Goal: Task Accomplishment & Management: Manage account settings

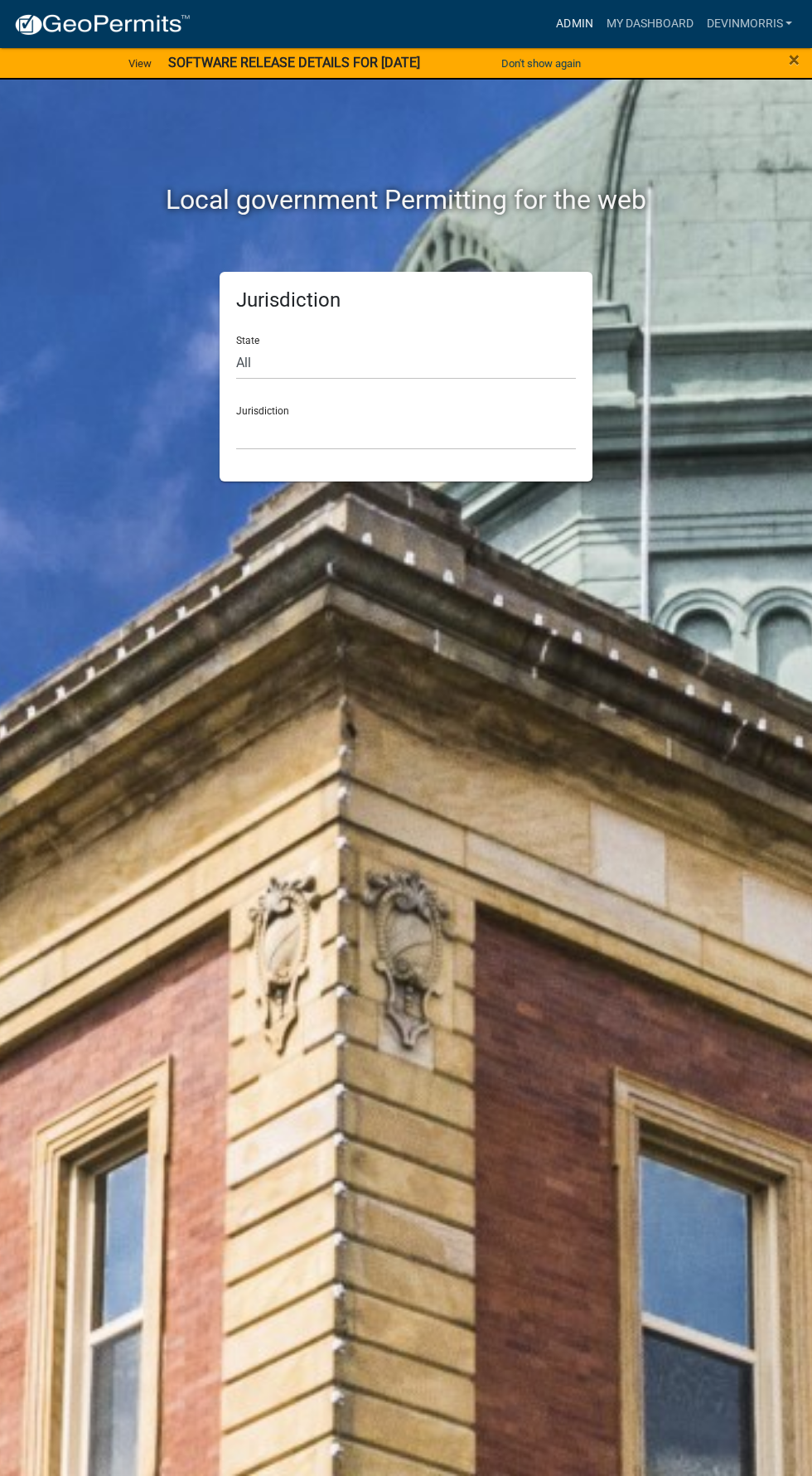
click at [575, 30] on link "Admin" at bounding box center [574, 24] width 50 height 31
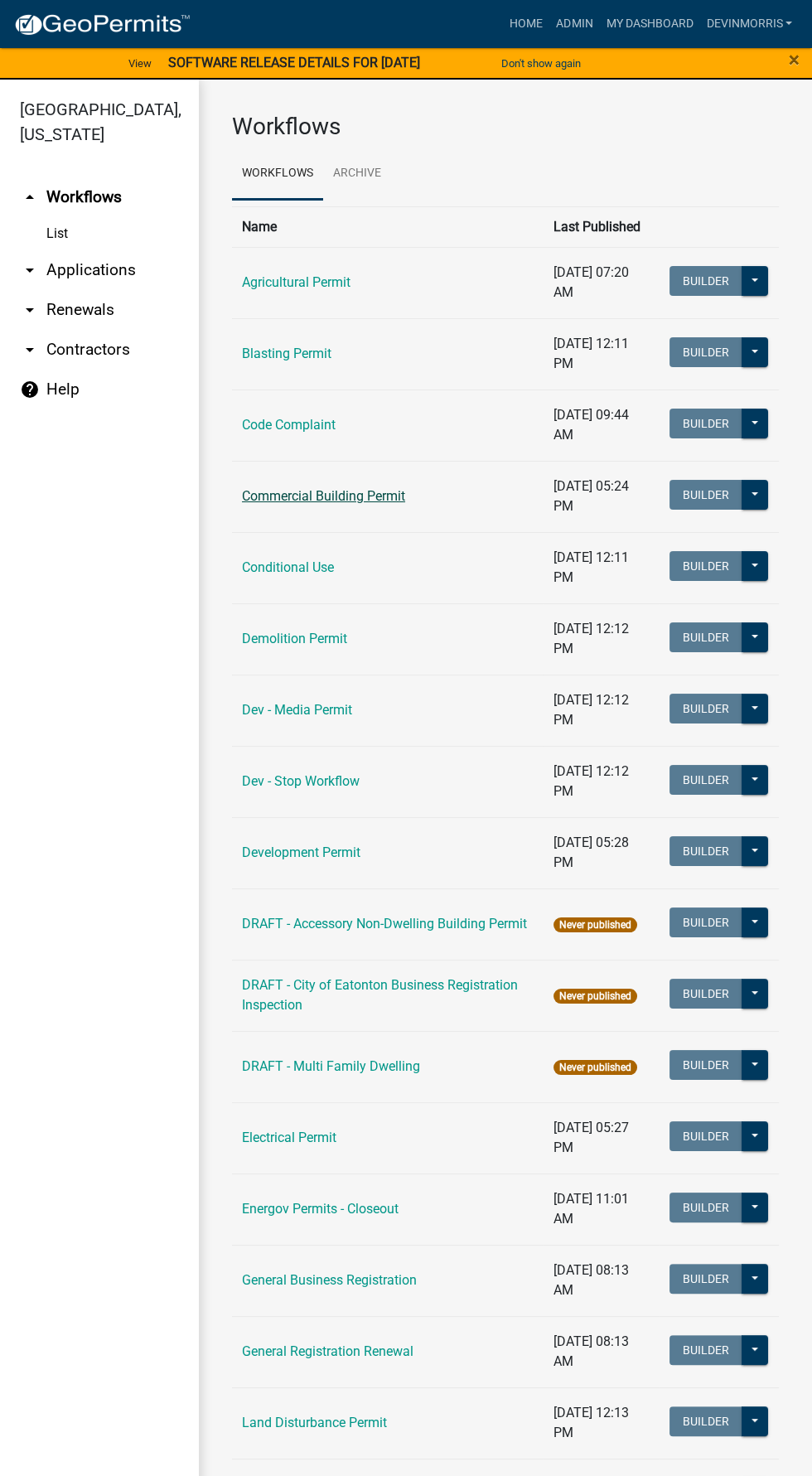
click at [354, 495] on link "Commercial Building Permit" at bounding box center [323, 496] width 163 height 16
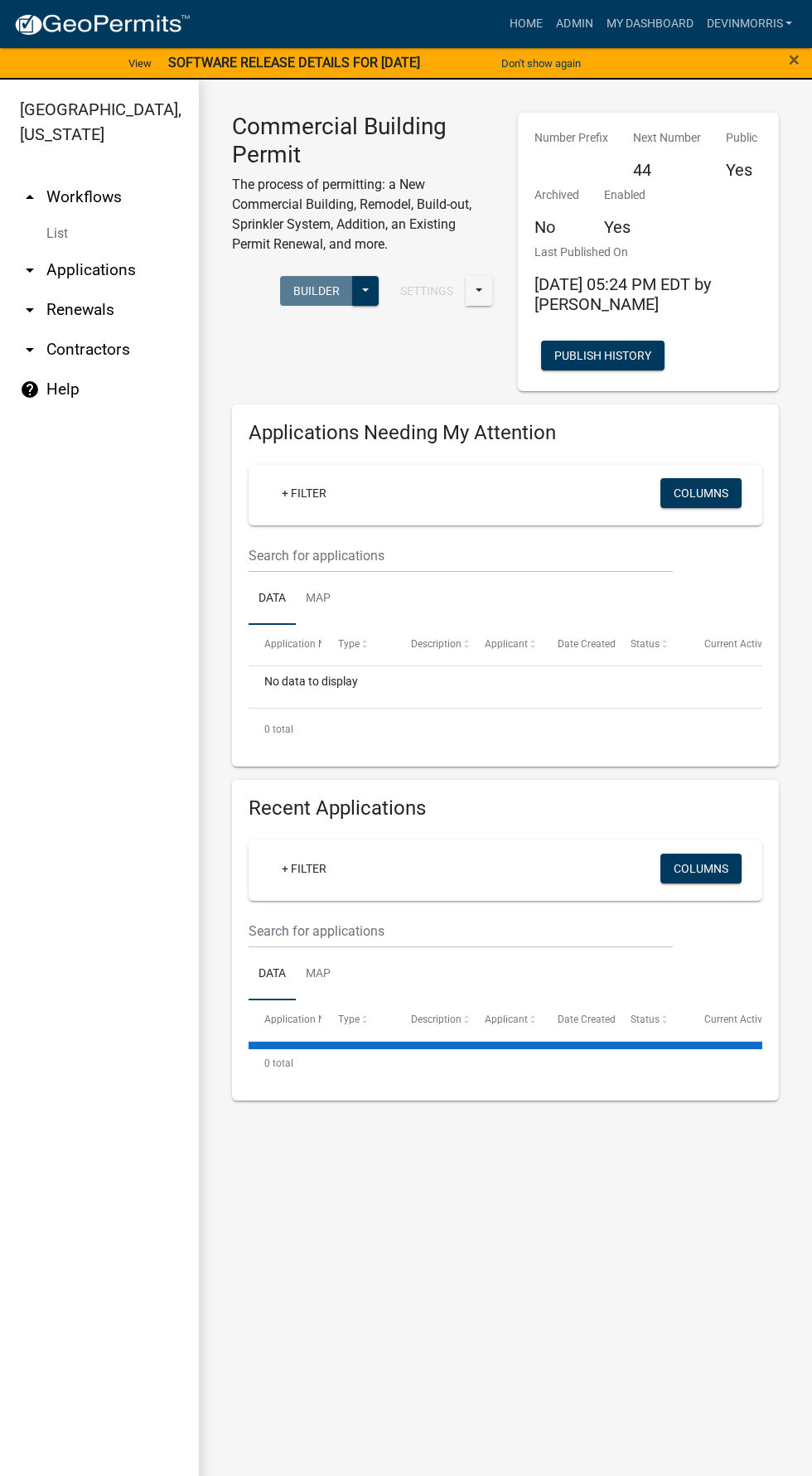
select select "3: 100"
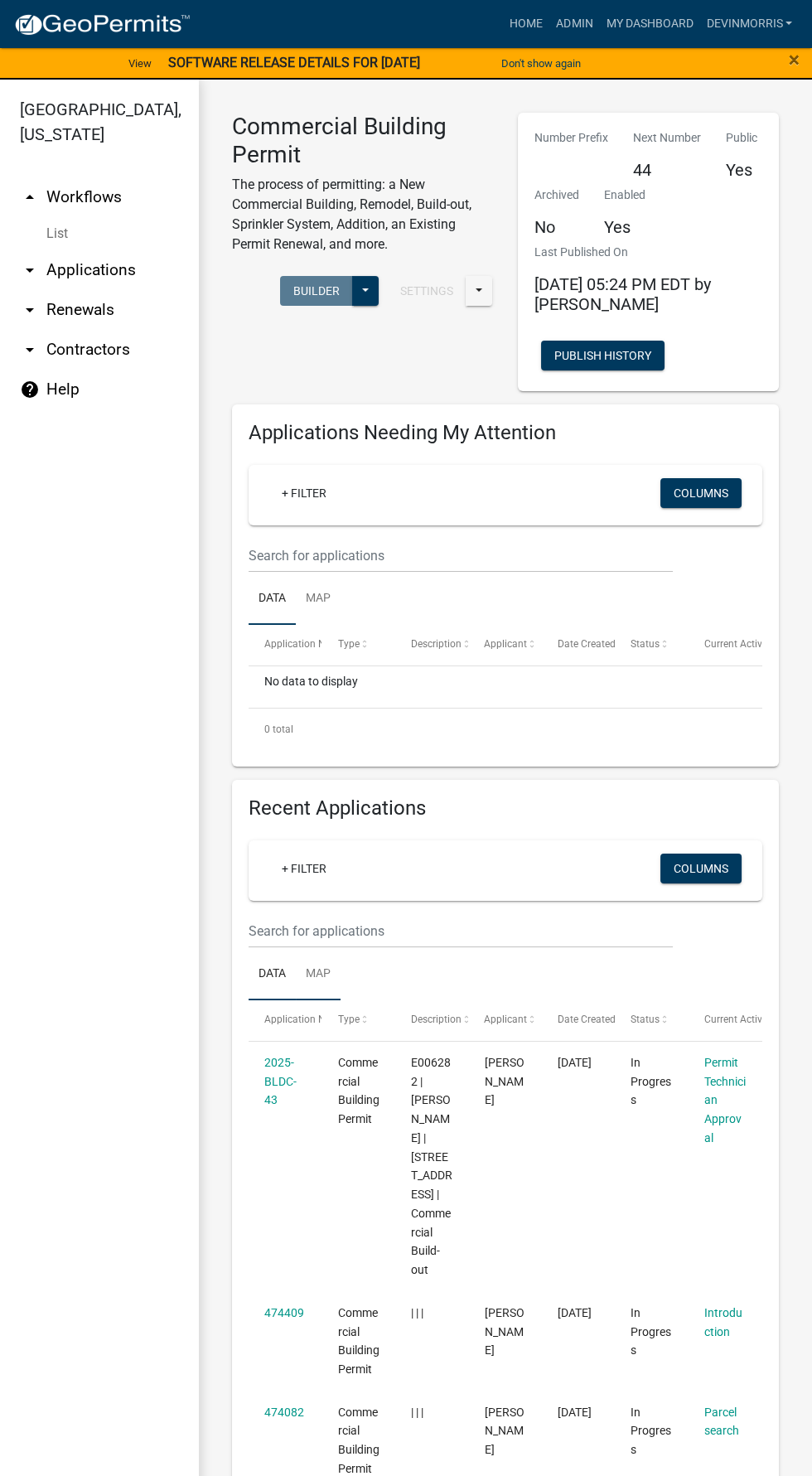
click at [327, 978] on link "Map" at bounding box center [318, 974] width 45 height 53
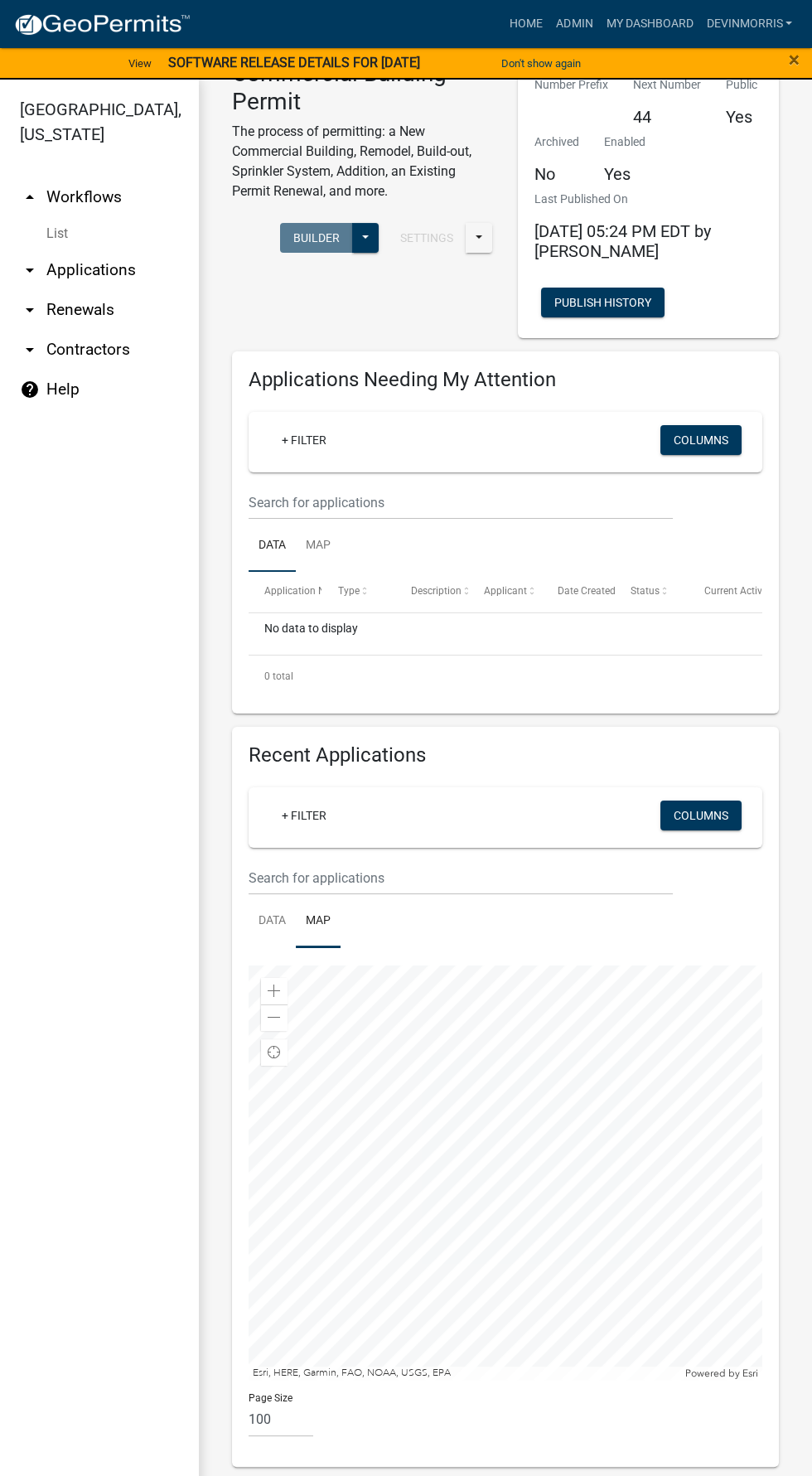
scroll to position [54, 0]
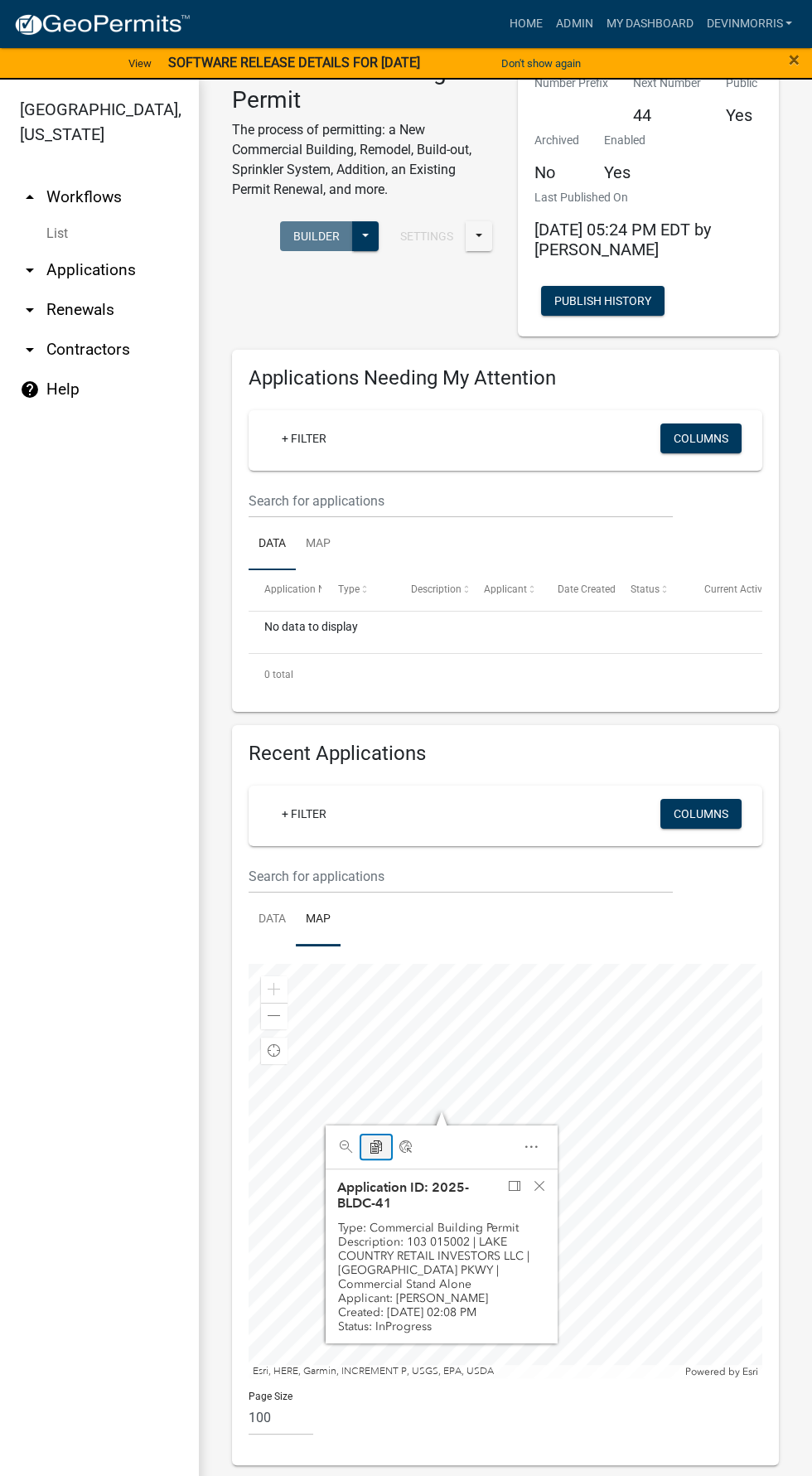
click at [372, 1142] on span "Copy Coordinates" at bounding box center [376, 1147] width 14 height 14
click at [512, 1187] on span "Dock" at bounding box center [514, 1186] width 14 height 14
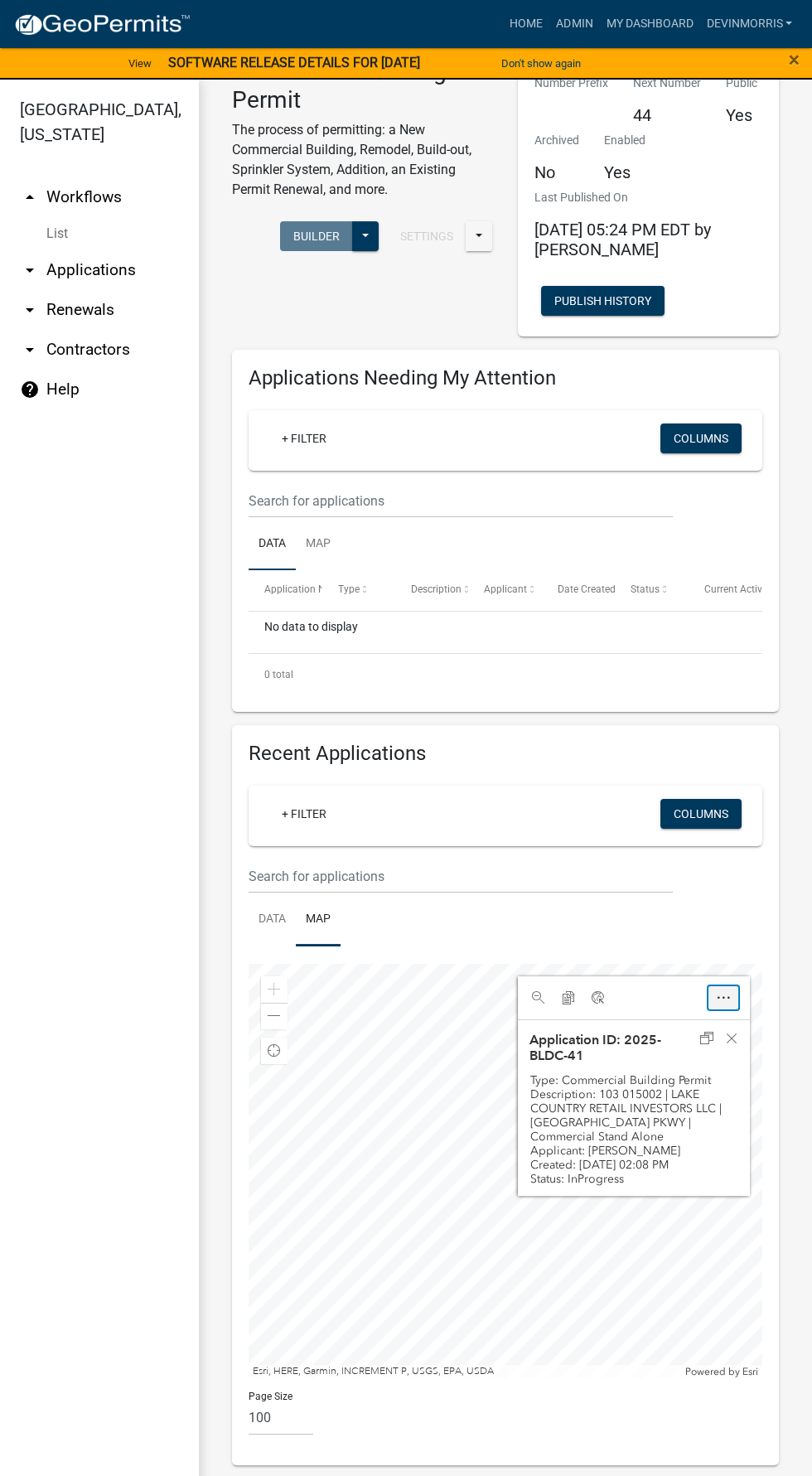
click at [722, 996] on span "Open" at bounding box center [723, 998] width 14 height 14
click at [597, 1002] on span "Google" at bounding box center [598, 998] width 14 height 14
click at [705, 1036] on span "Undock" at bounding box center [707, 1038] width 14 height 14
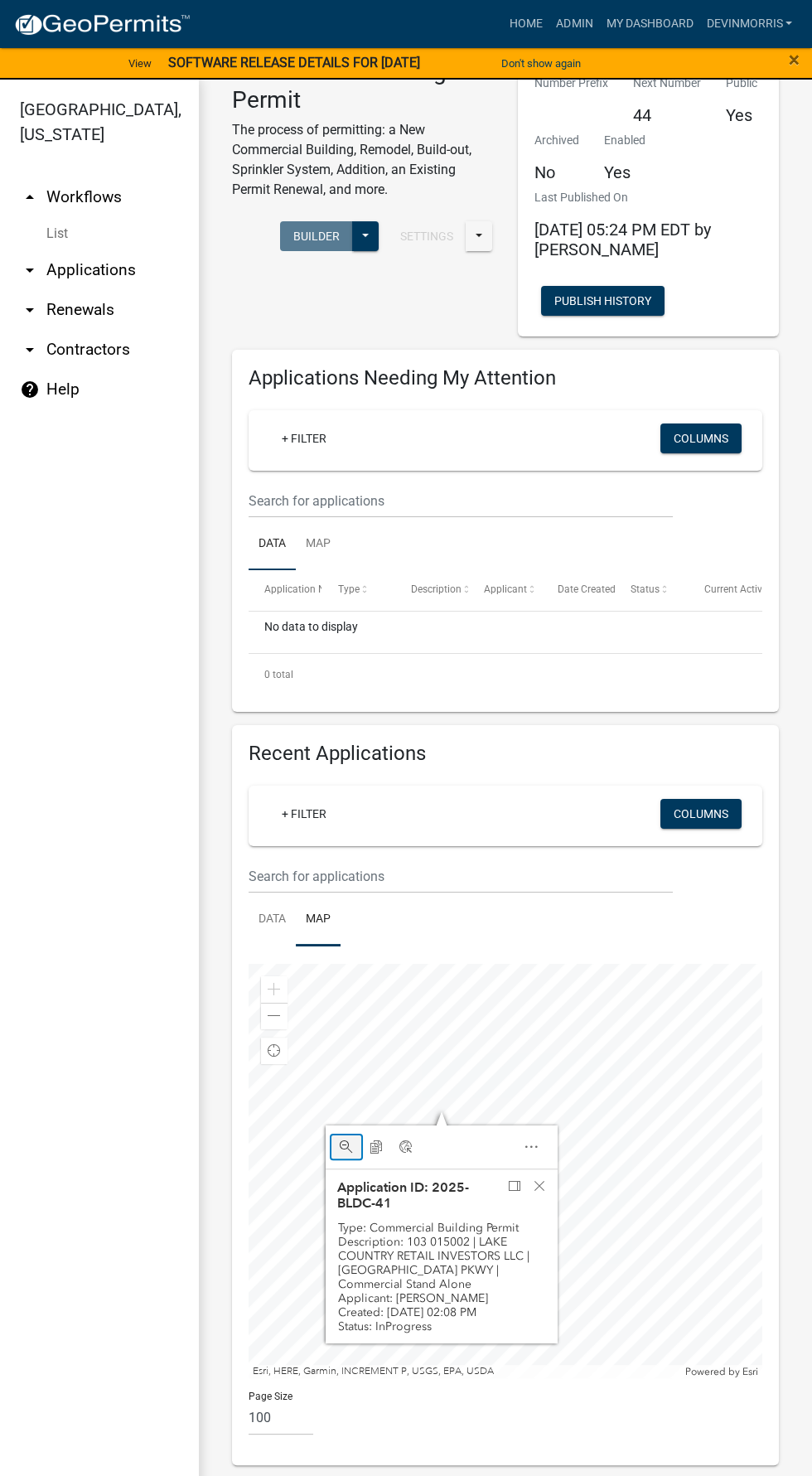
click at [342, 1136] on div "View Application" at bounding box center [345, 1146] width 30 height 23
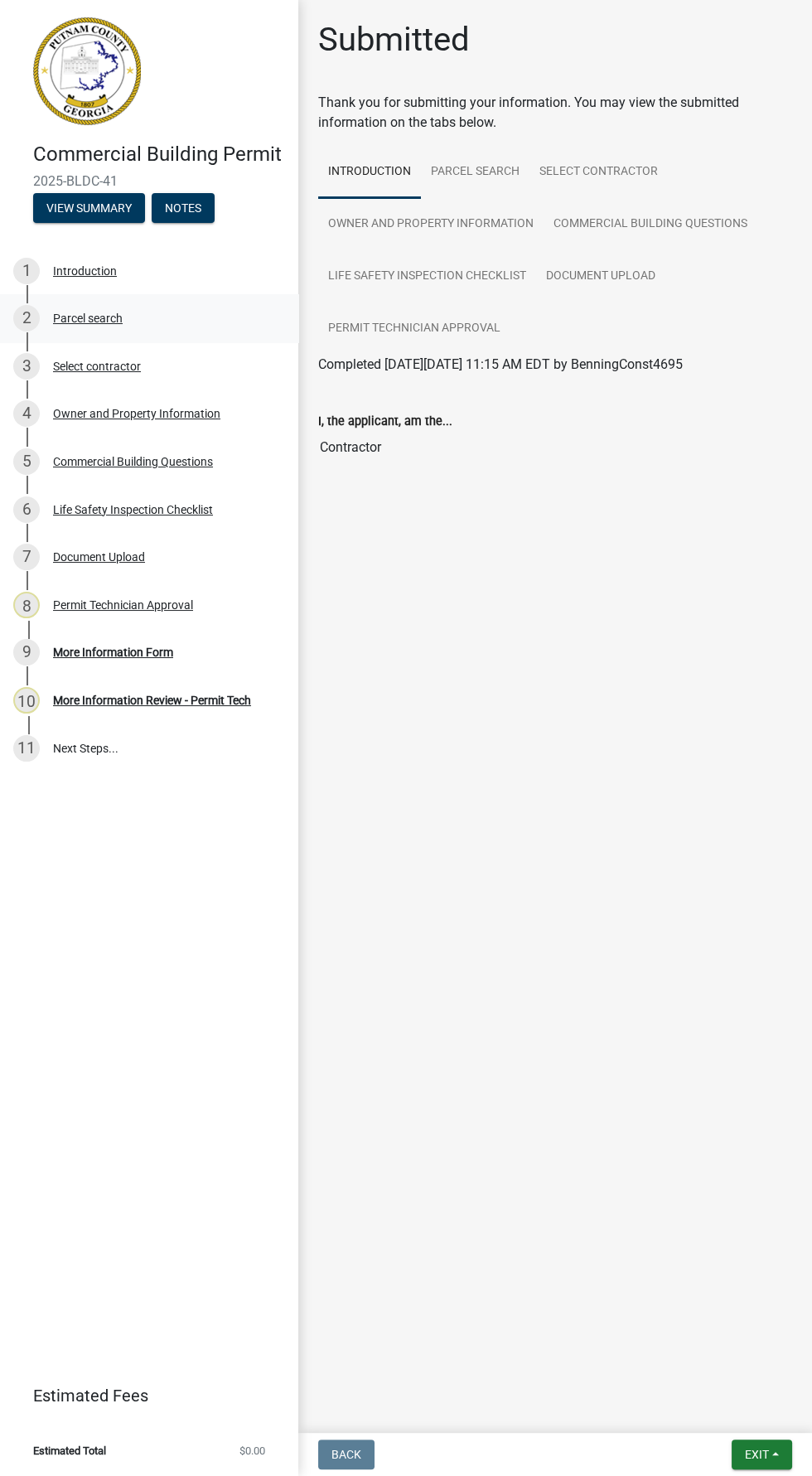
click at [101, 317] on div "Parcel search" at bounding box center [87, 318] width 70 height 12
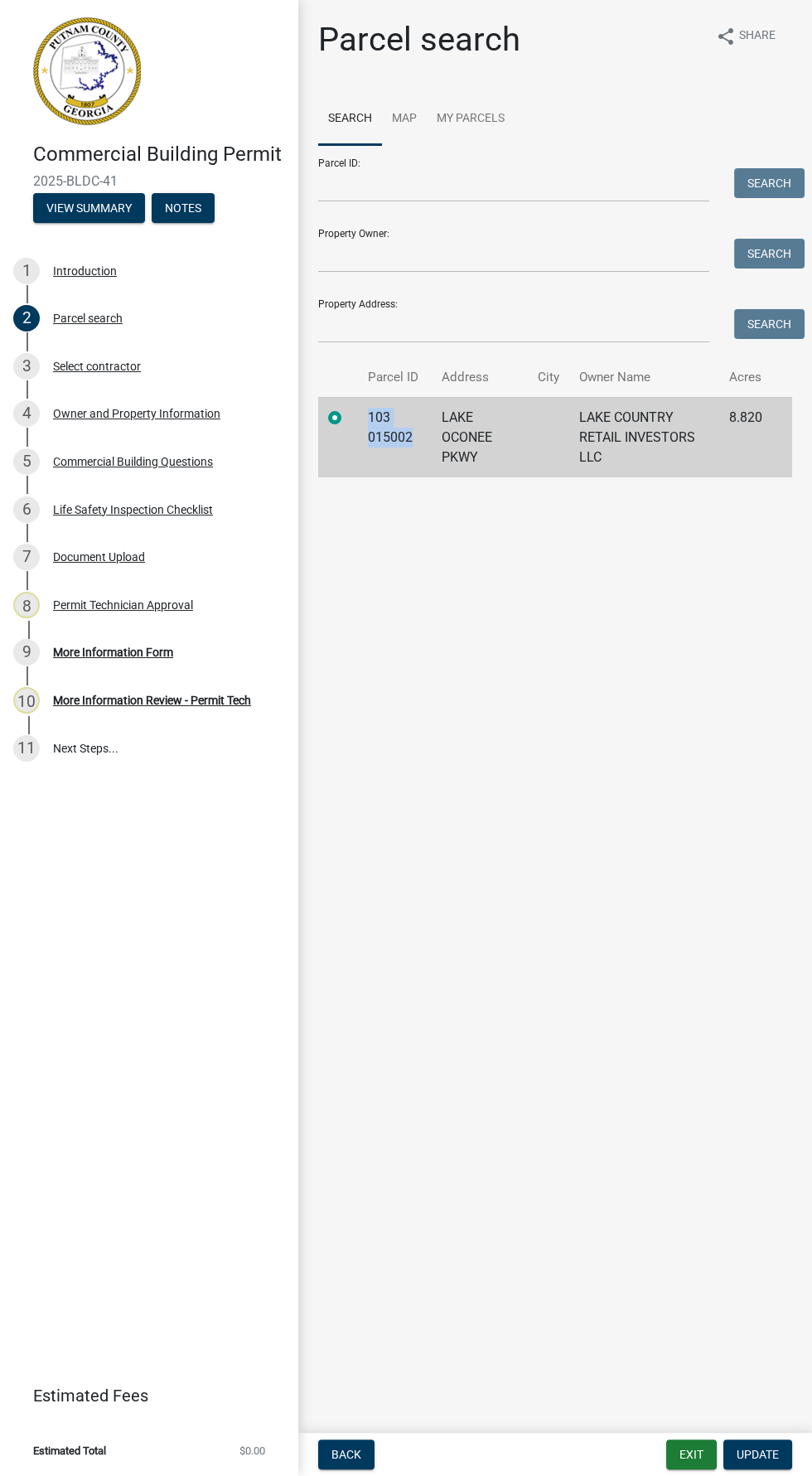
copy td "103 015002"
click at [689, 1453] on button "Exit" at bounding box center [692, 1454] width 51 height 30
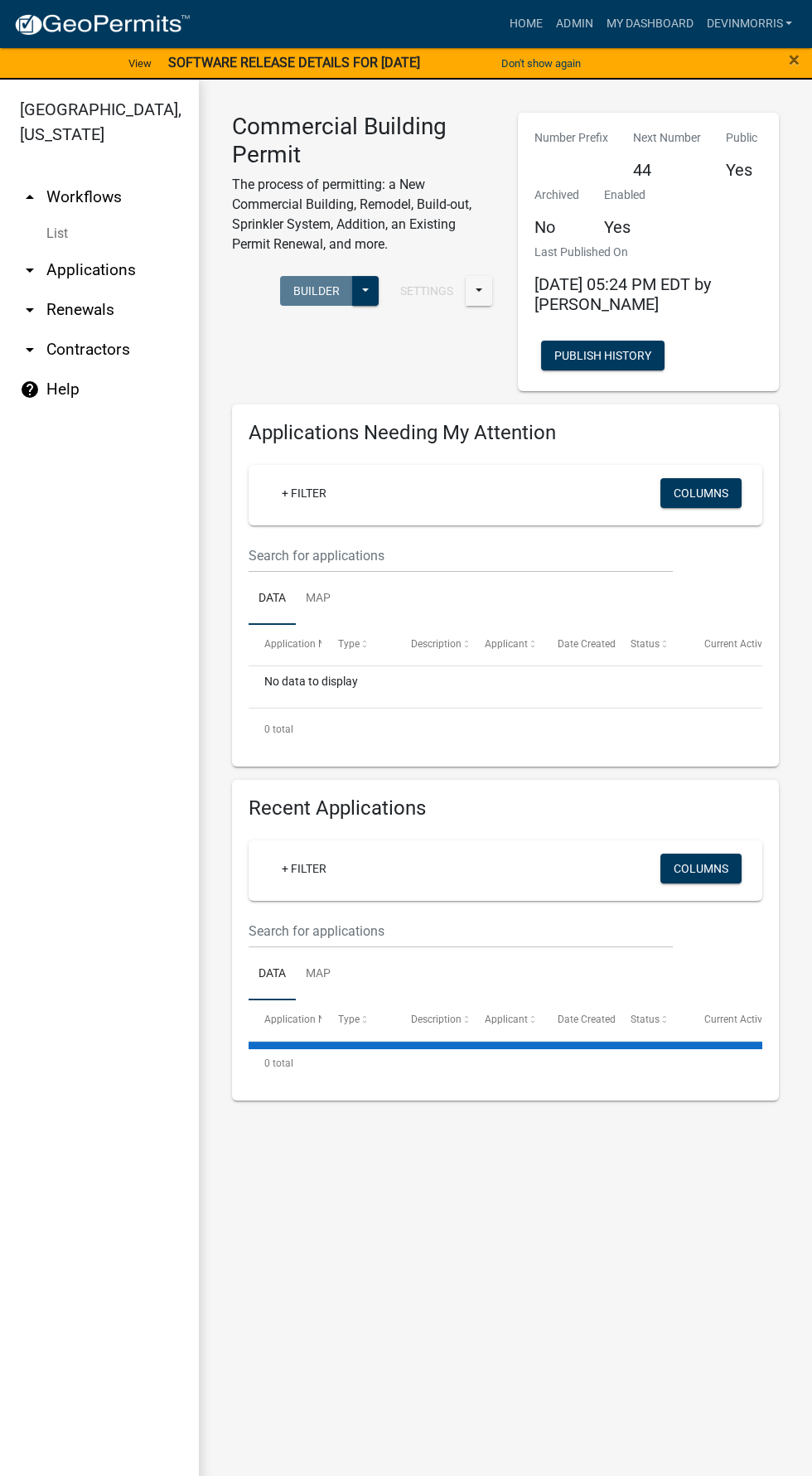
select select "3: 100"
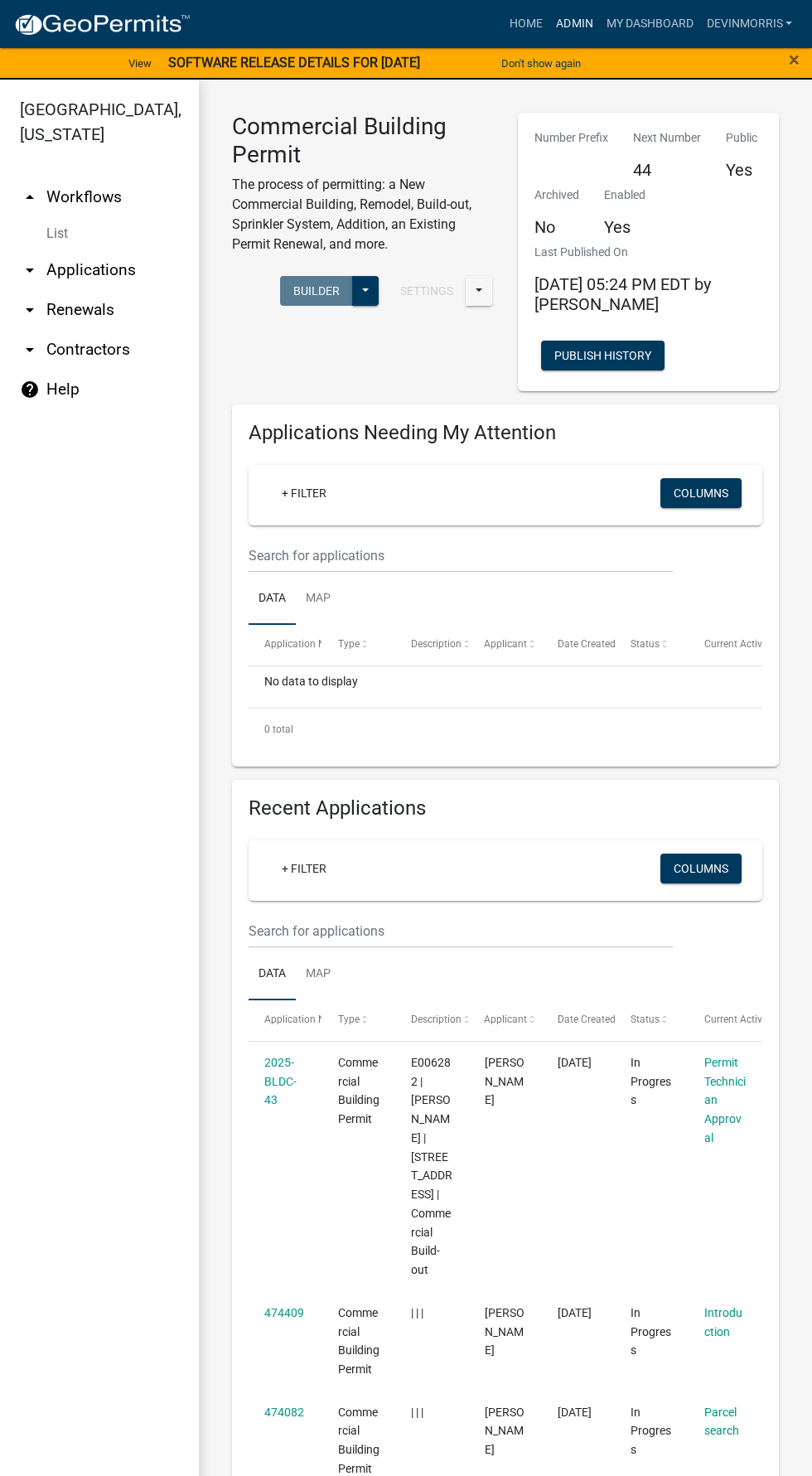
click at [559, 28] on link "Admin" at bounding box center [574, 24] width 50 height 31
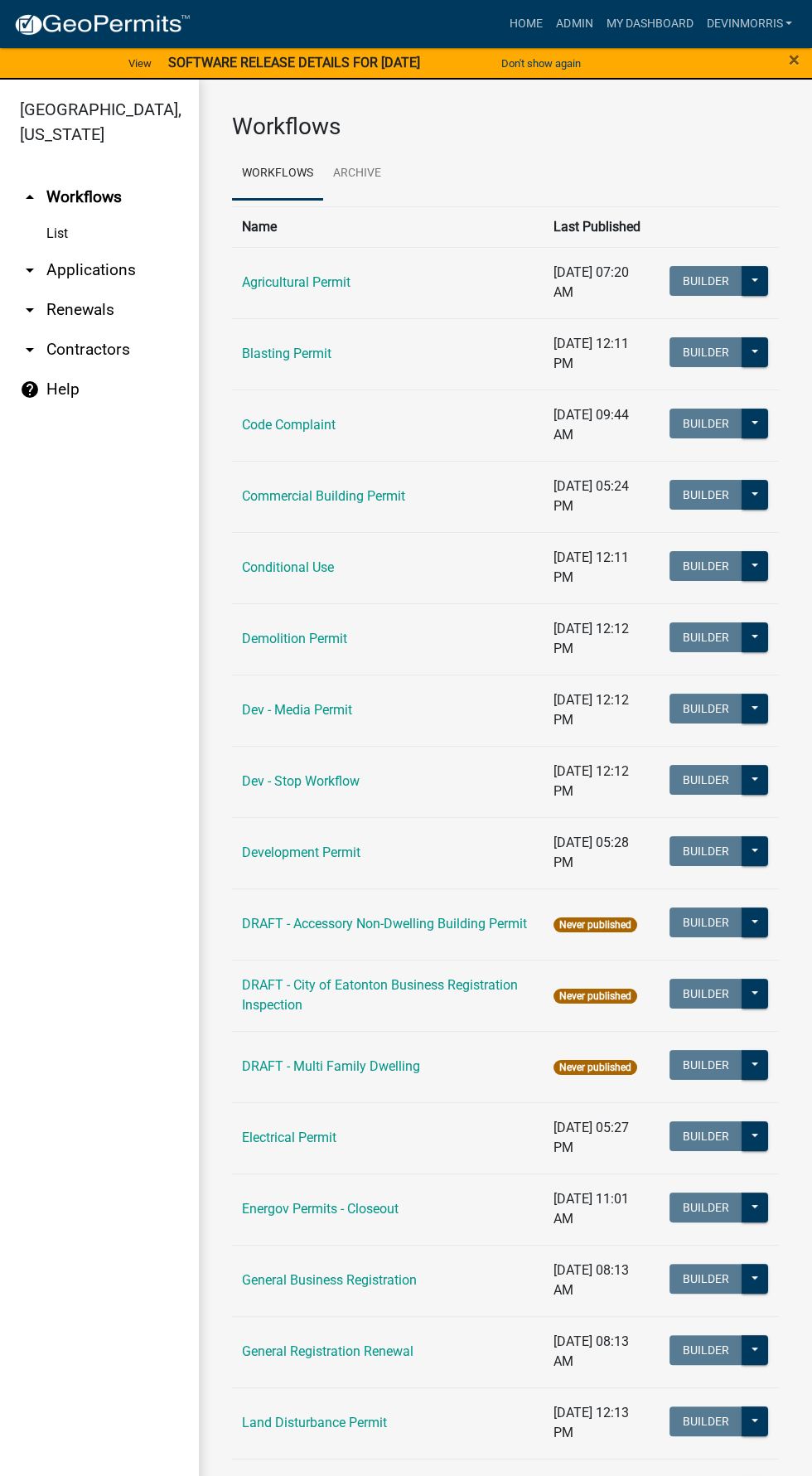
click at [67, 261] on link "arrow_drop_down Applications" at bounding box center [99, 270] width 199 height 40
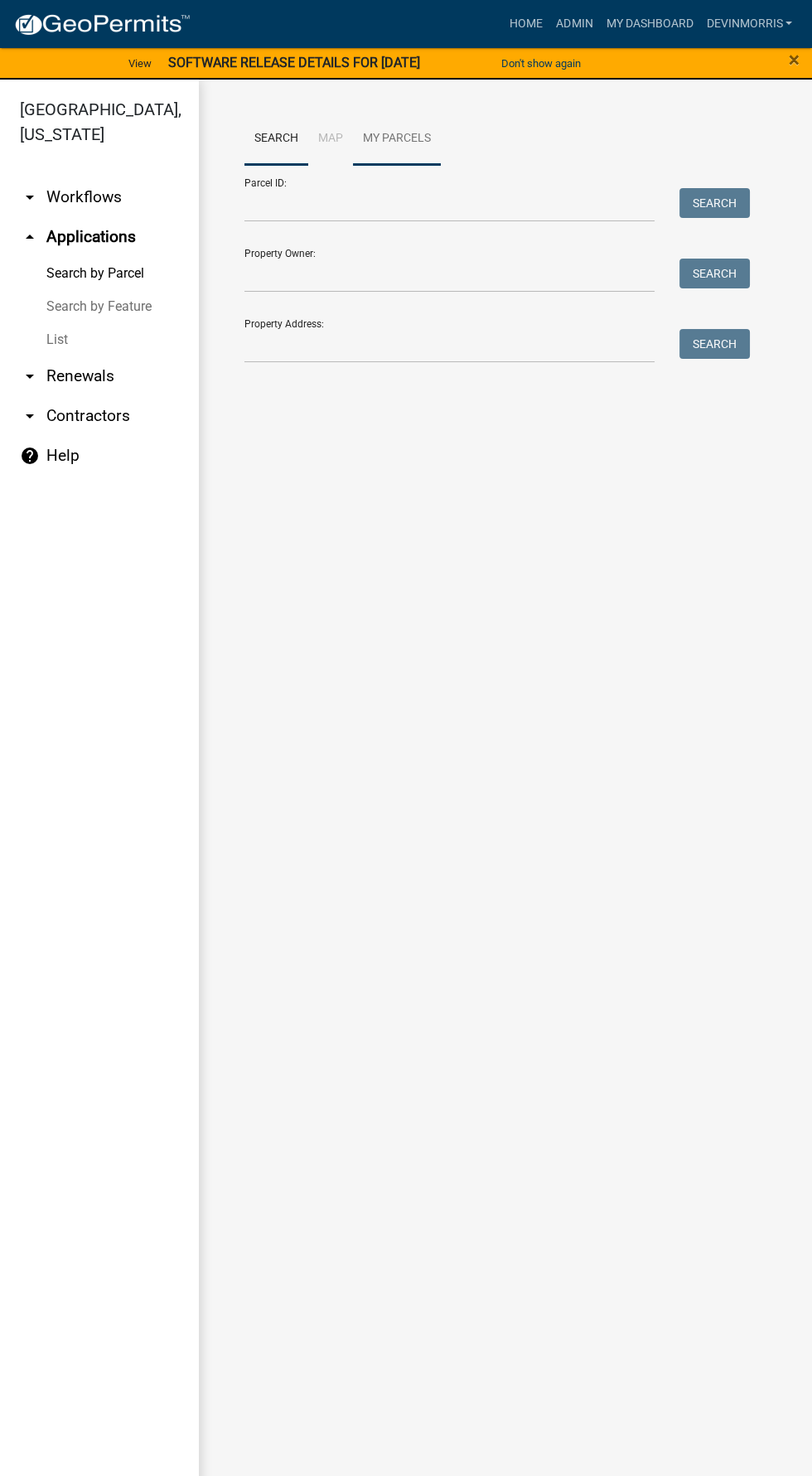
click at [412, 147] on link "My Parcels" at bounding box center [396, 139] width 87 height 53
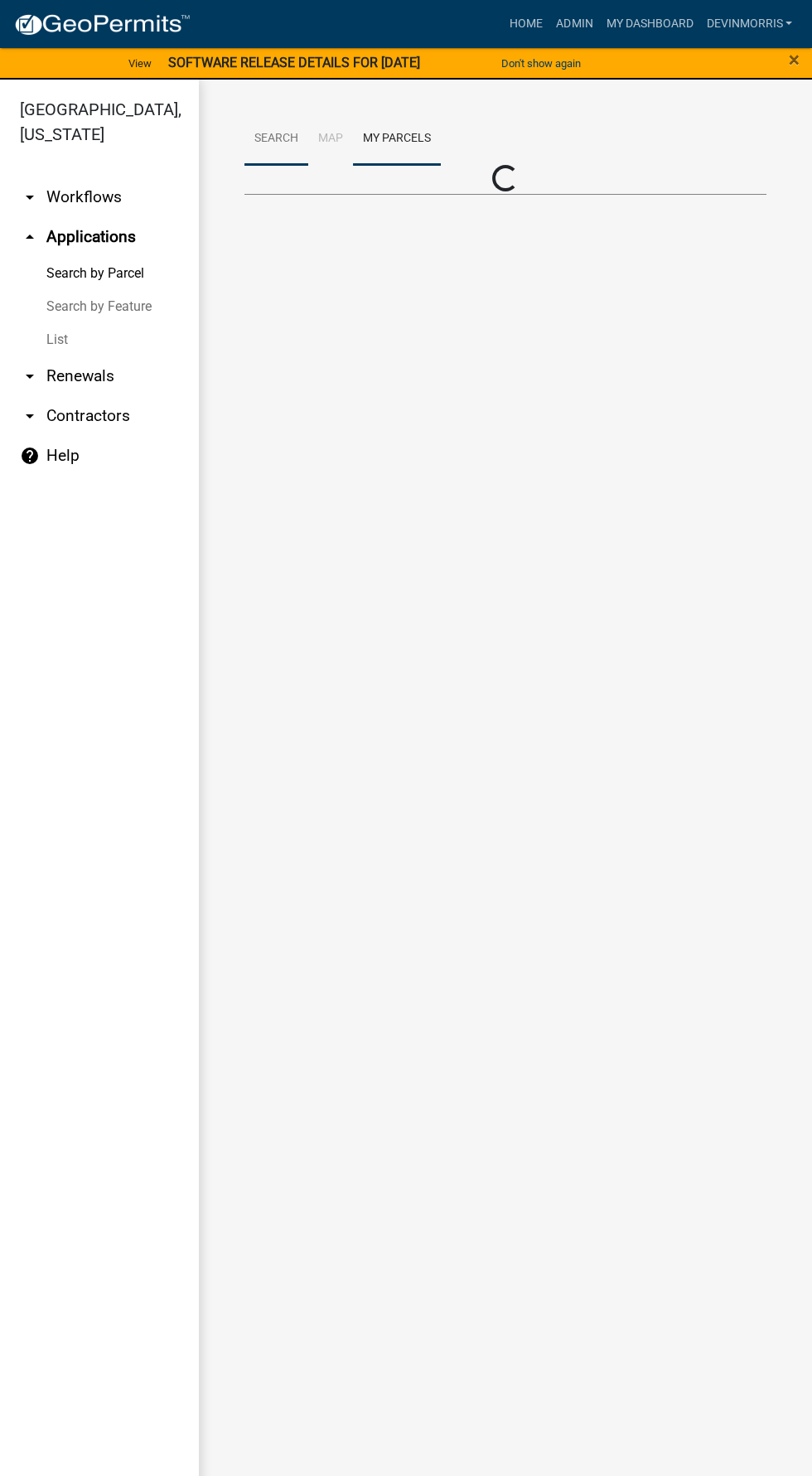
click at [270, 157] on link "Search" at bounding box center [276, 139] width 64 height 53
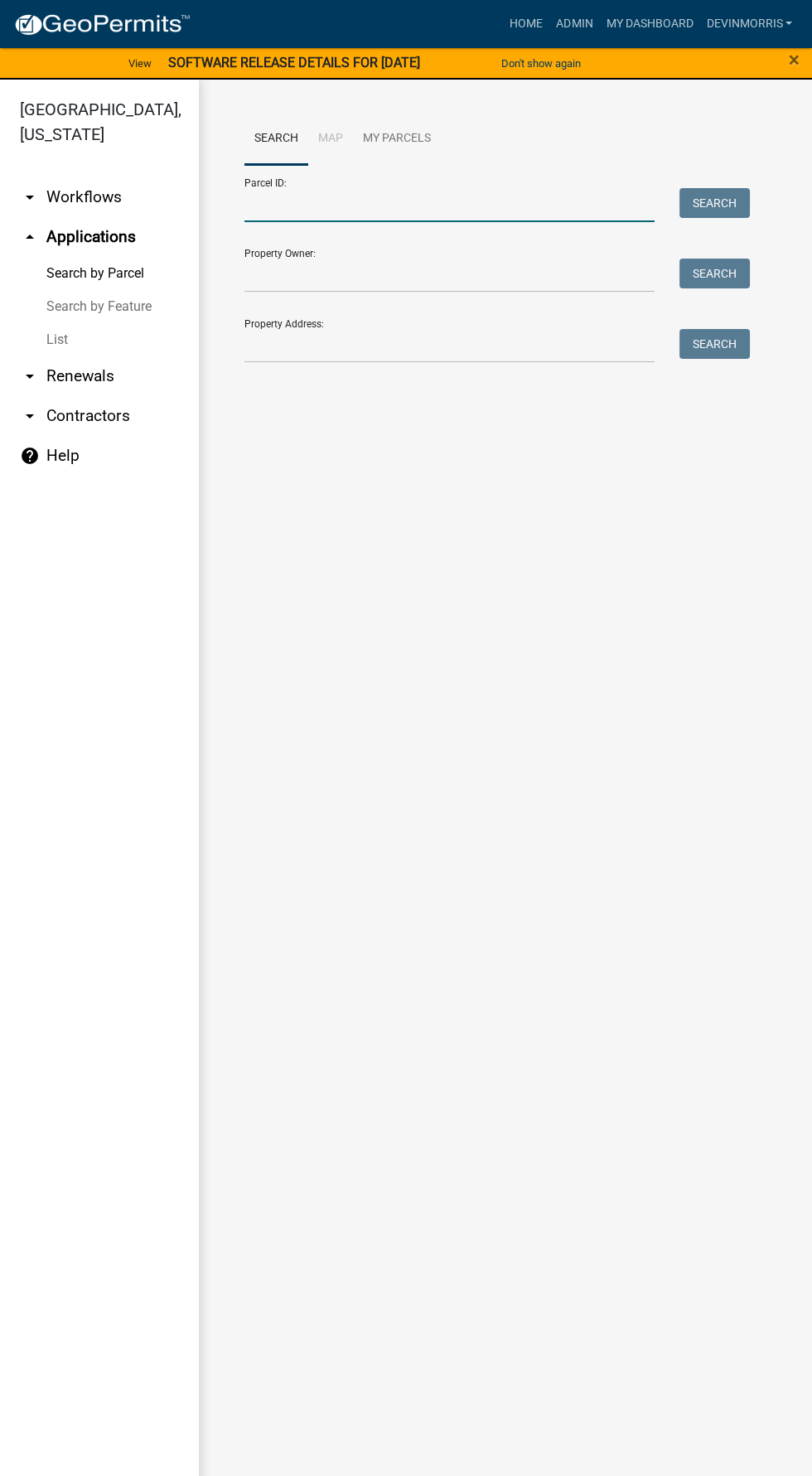
click at [272, 212] on input "Parcel ID:" at bounding box center [449, 205] width 410 height 34
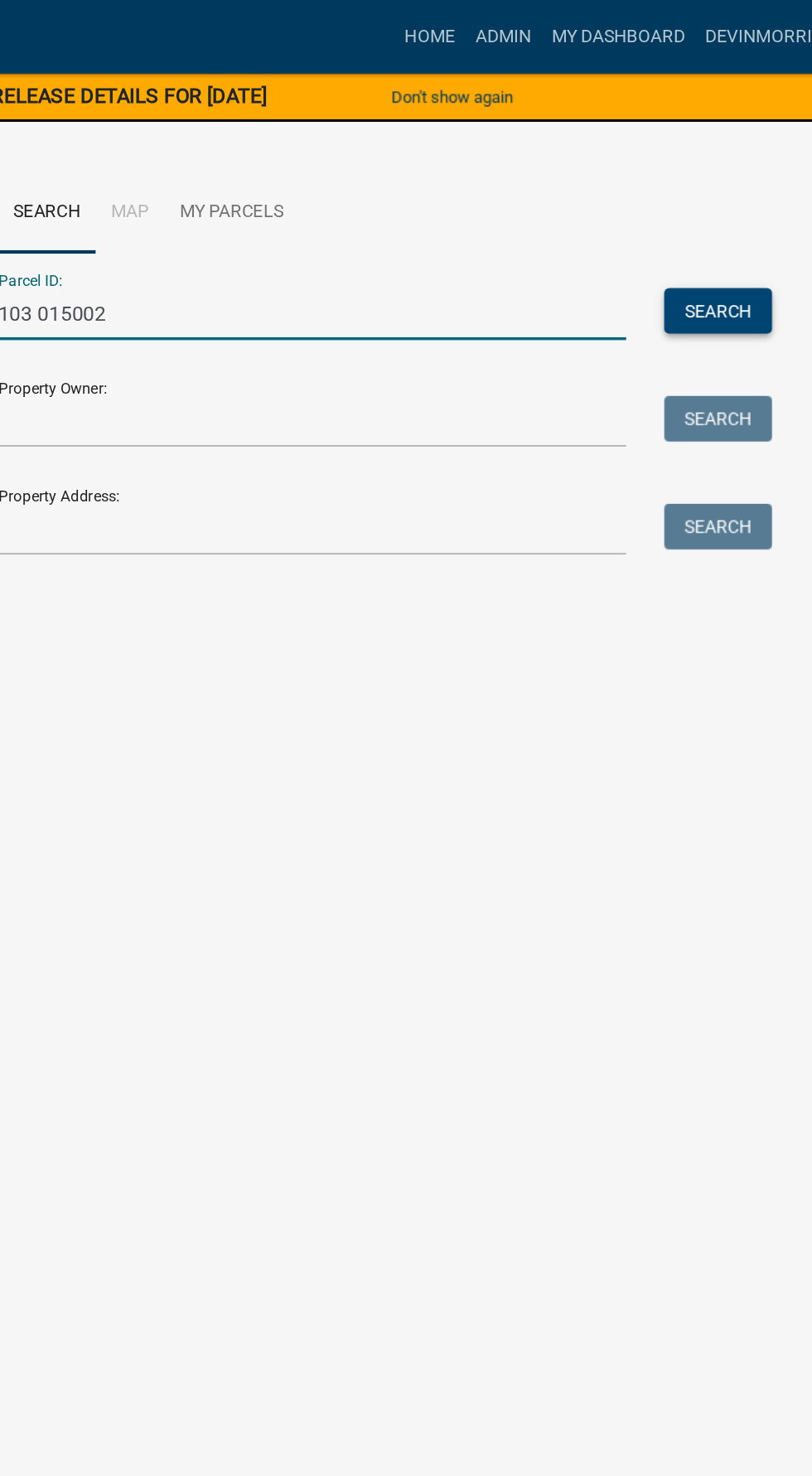
type input "103 015002"
click at [700, 190] on button "Search" at bounding box center [714, 203] width 70 height 30
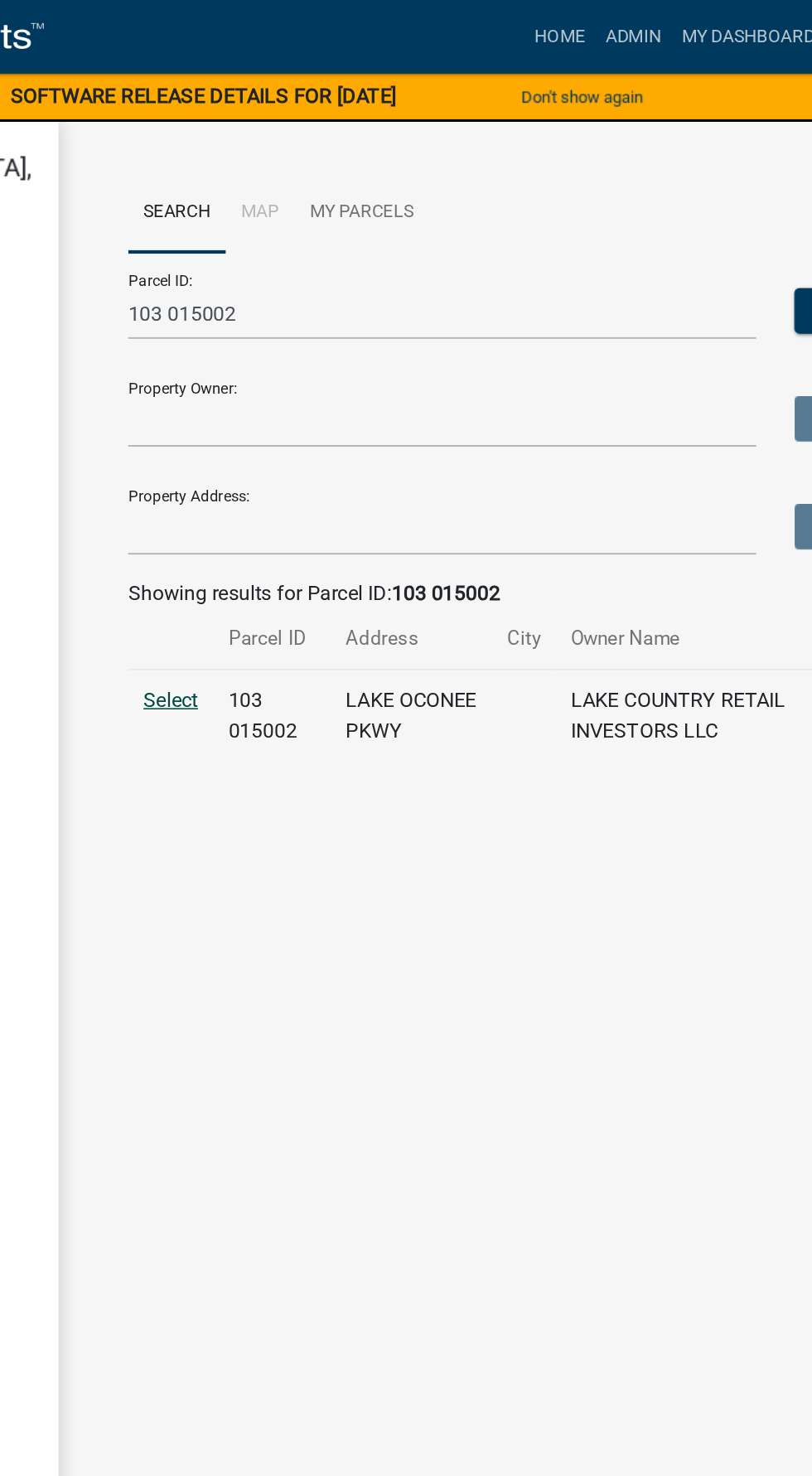
click at [255, 462] on span "Select" at bounding box center [272, 457] width 36 height 16
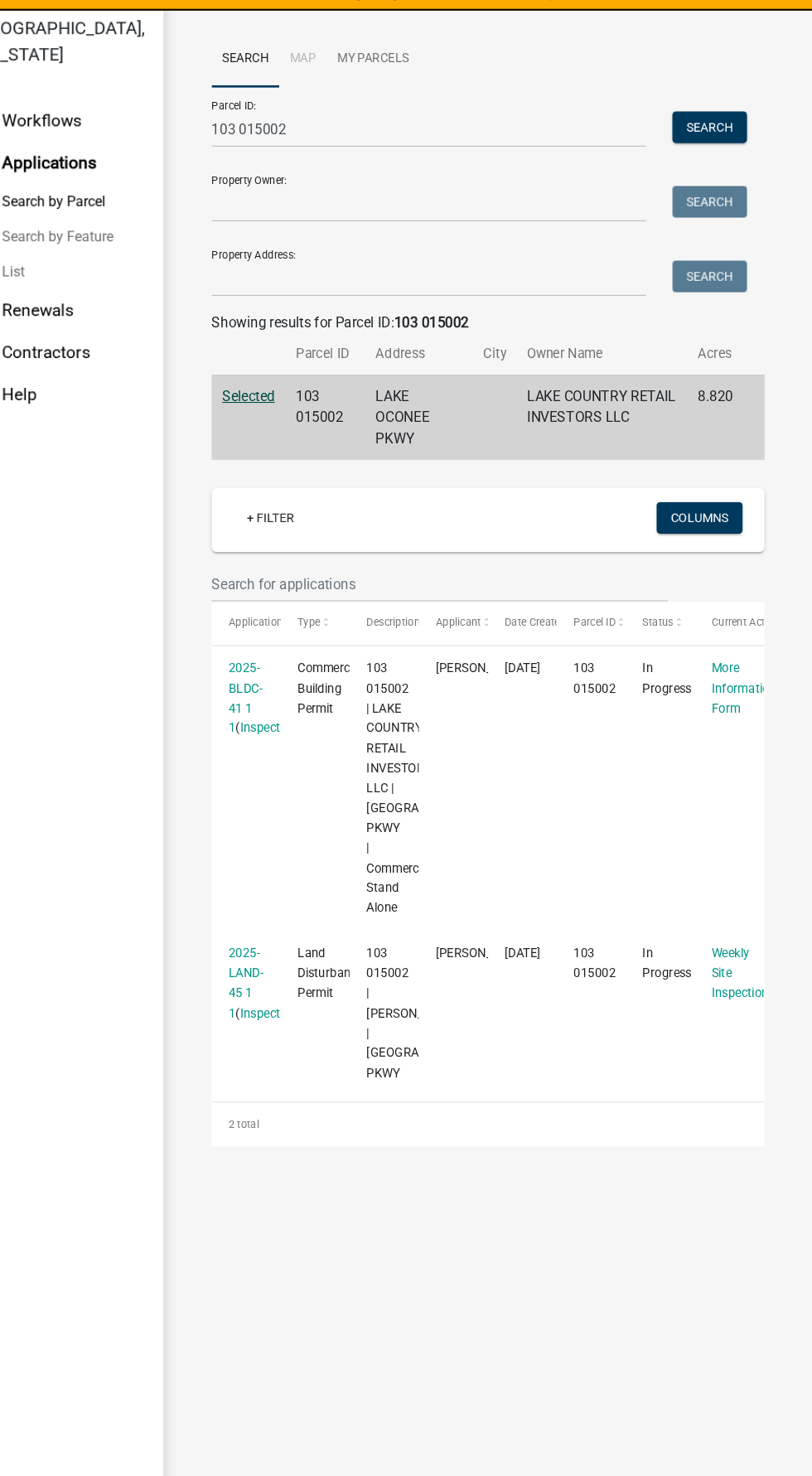
scroll to position [14, 0]
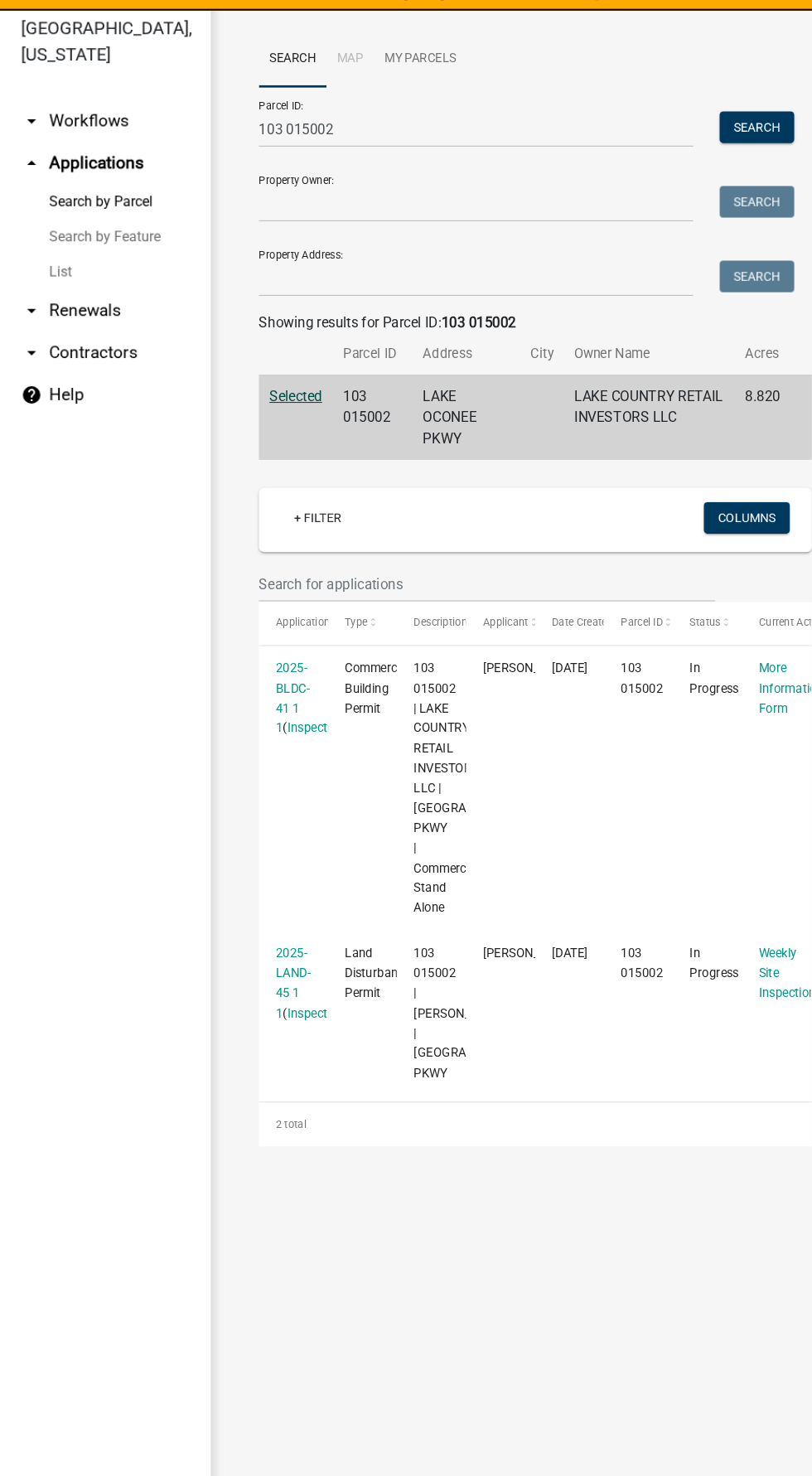
click at [29, 188] on icon "arrow_drop_down" at bounding box center [29, 183] width 20 height 20
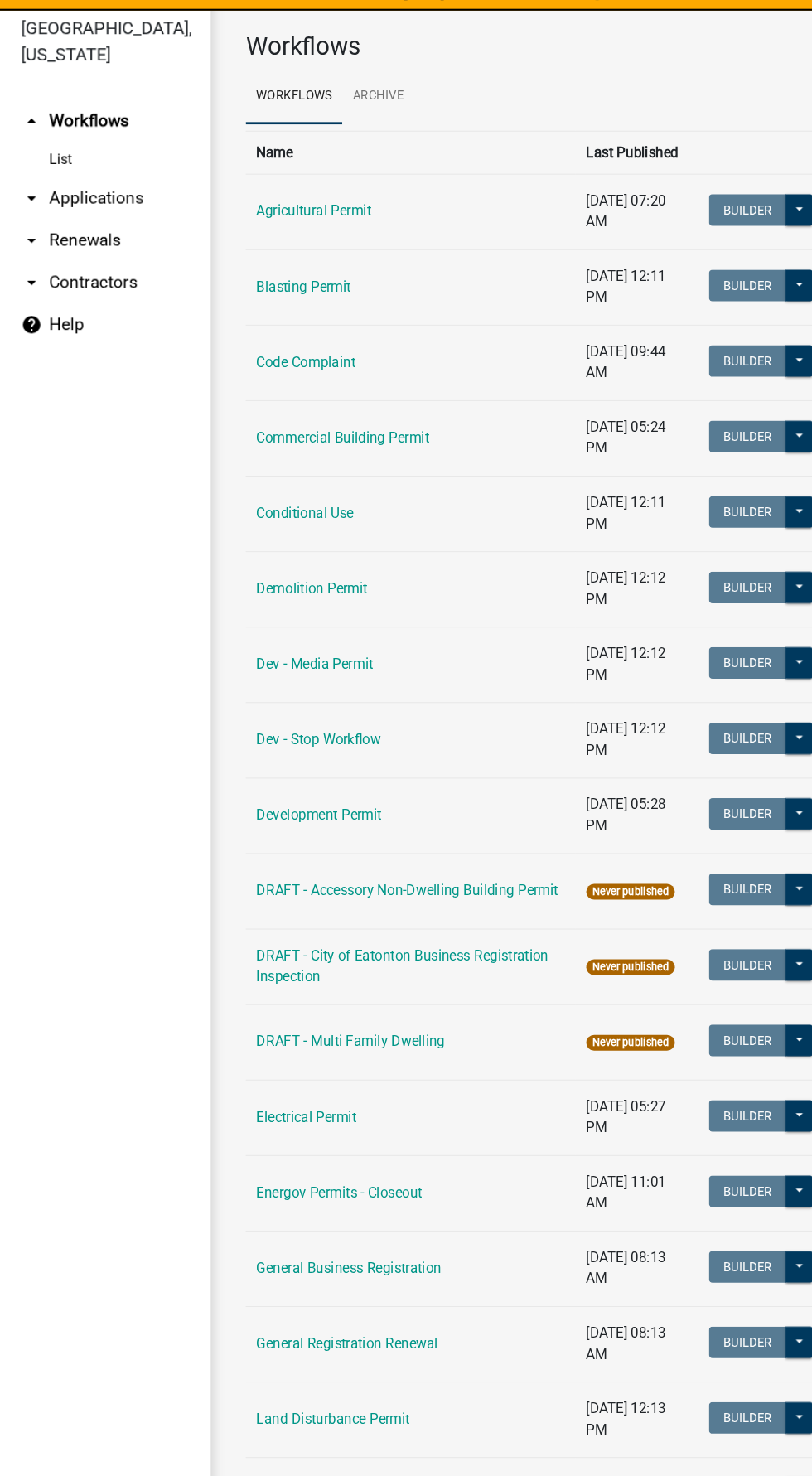
click at [42, 233] on link "List" at bounding box center [99, 220] width 199 height 33
click at [29, 295] on icon "arrow_drop_down" at bounding box center [29, 296] width 20 height 20
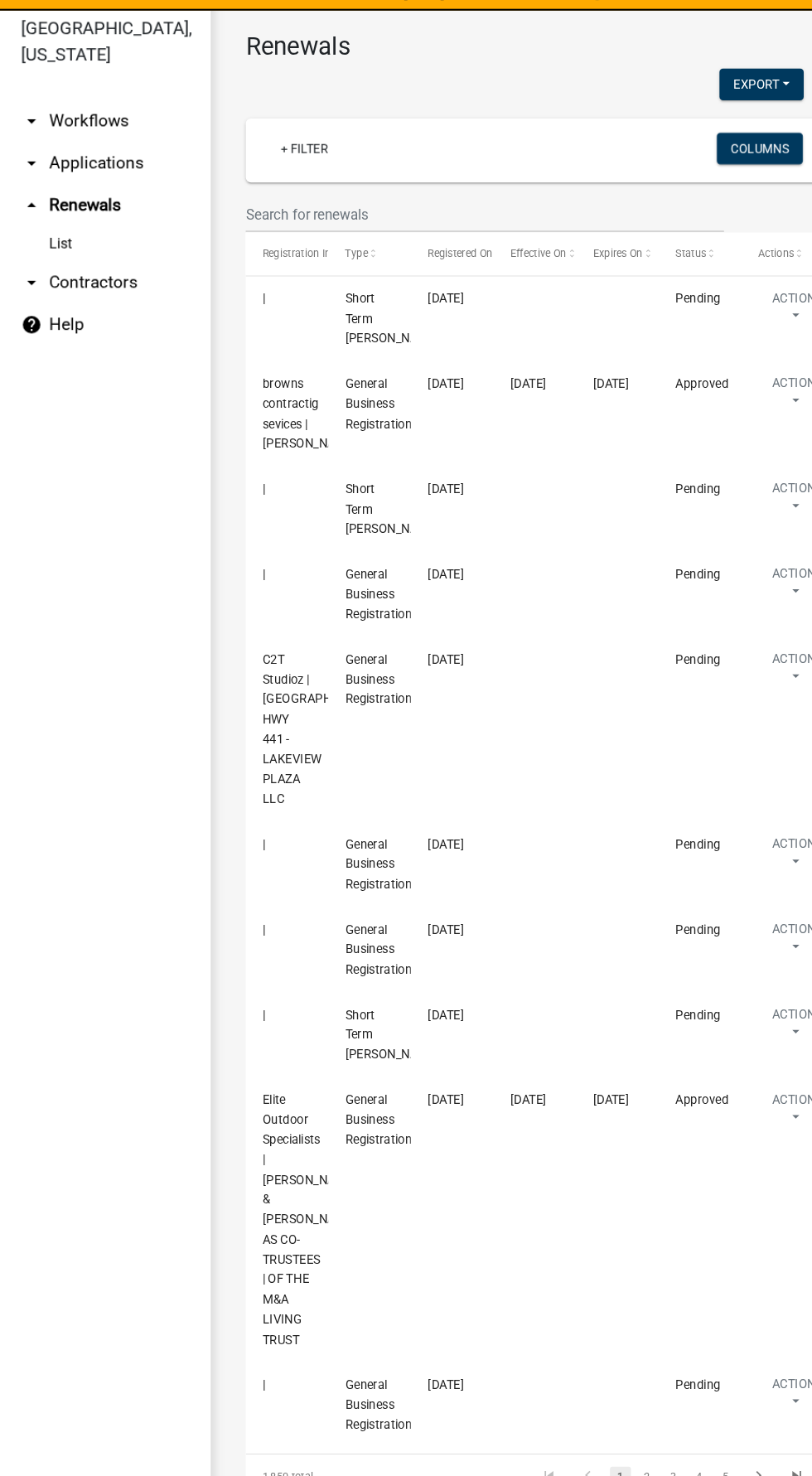
click at [29, 191] on icon "arrow_drop_down" at bounding box center [29, 183] width 20 height 20
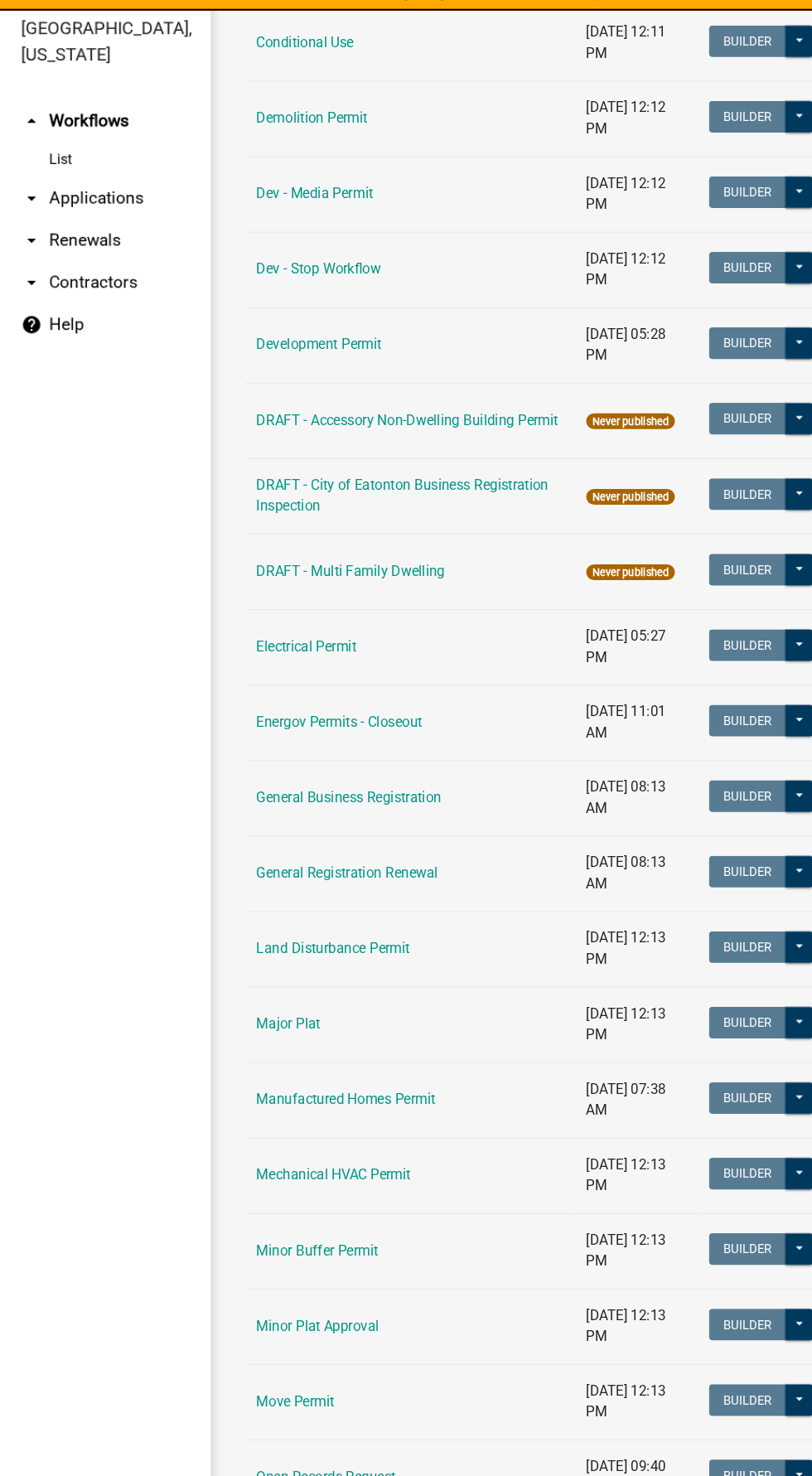
scroll to position [438, 0]
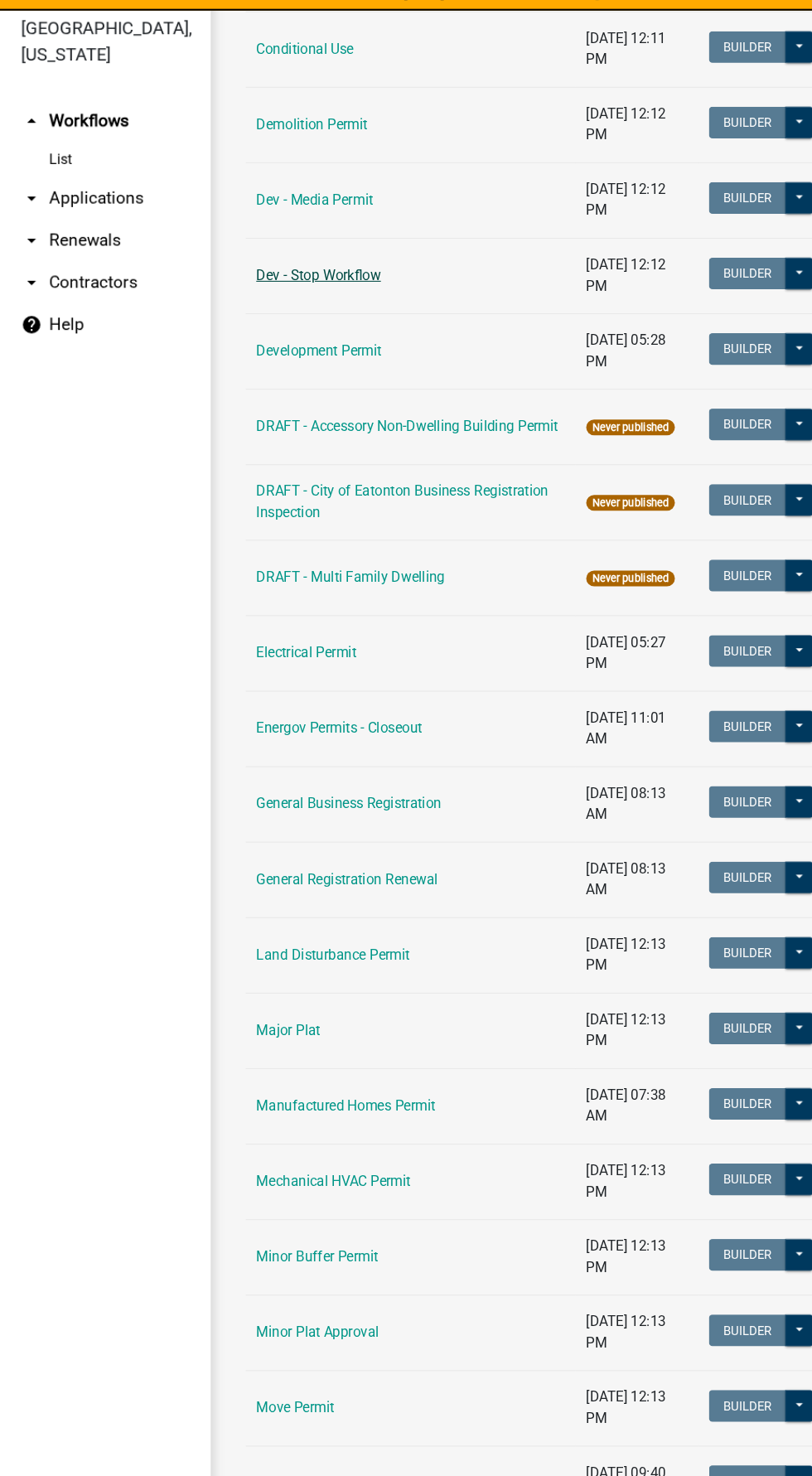
click at [279, 328] on link "Dev - Stop Workflow" at bounding box center [300, 329] width 118 height 16
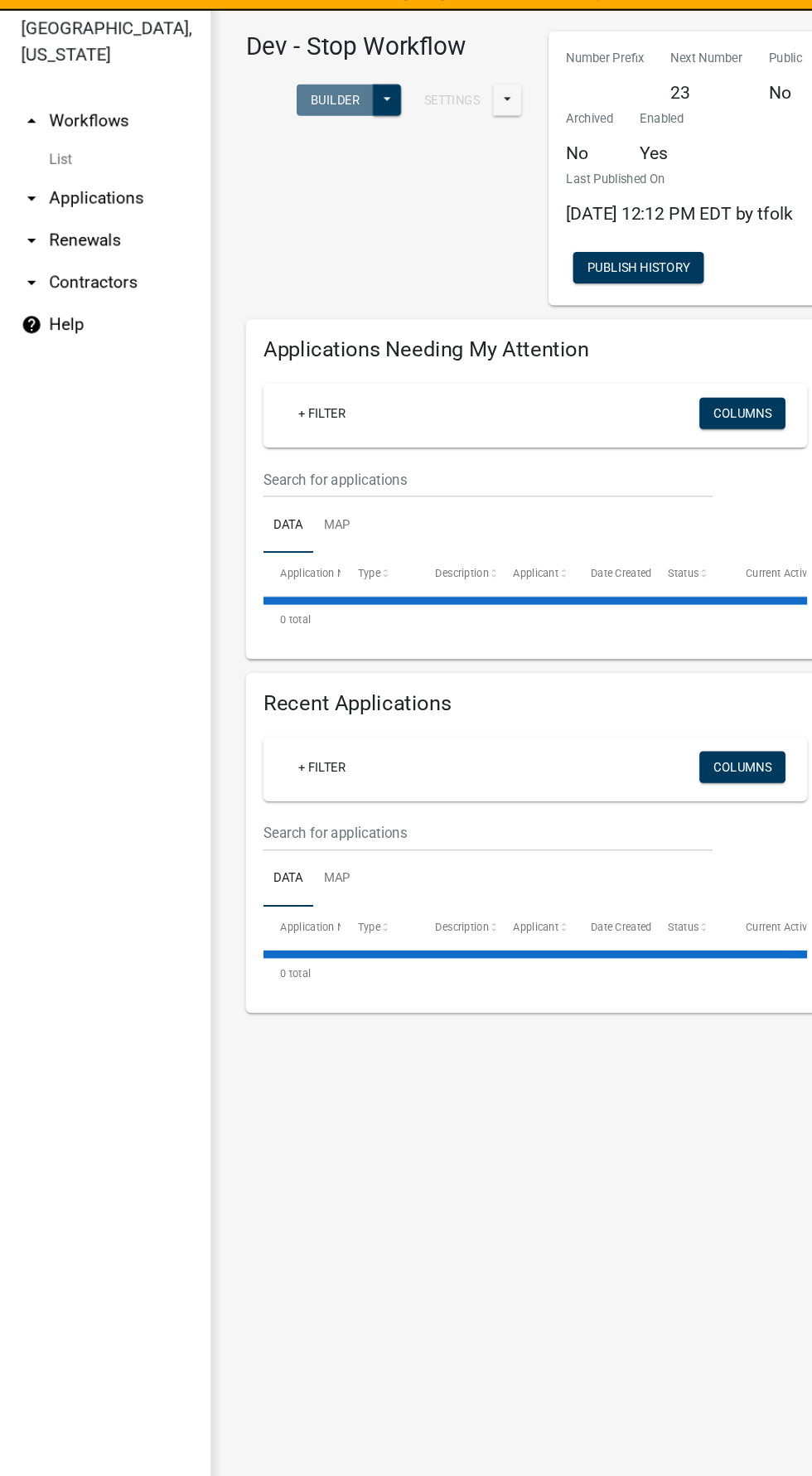
select select "3: 100"
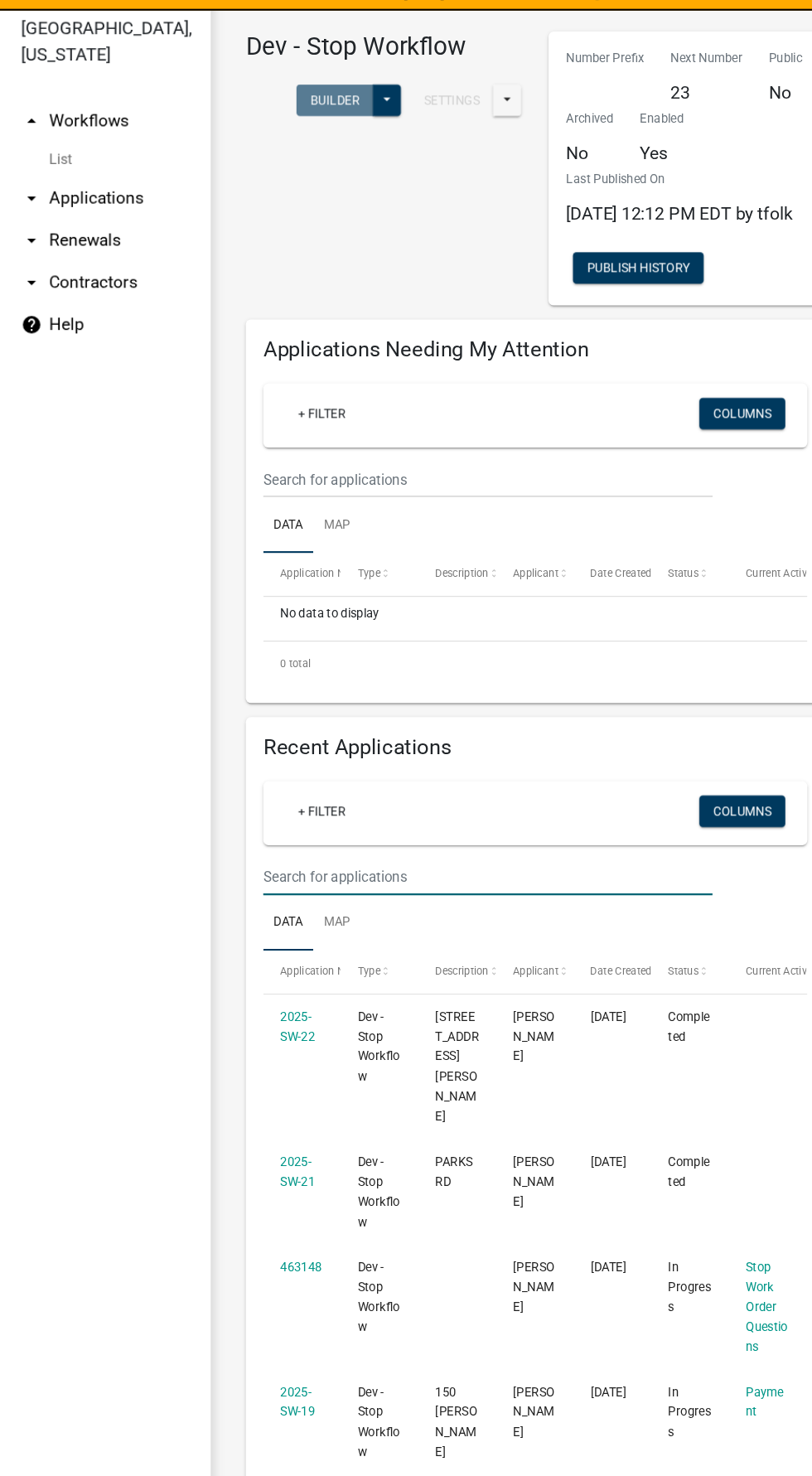
click at [544, 915] on input "text" at bounding box center [461, 898] width 424 height 34
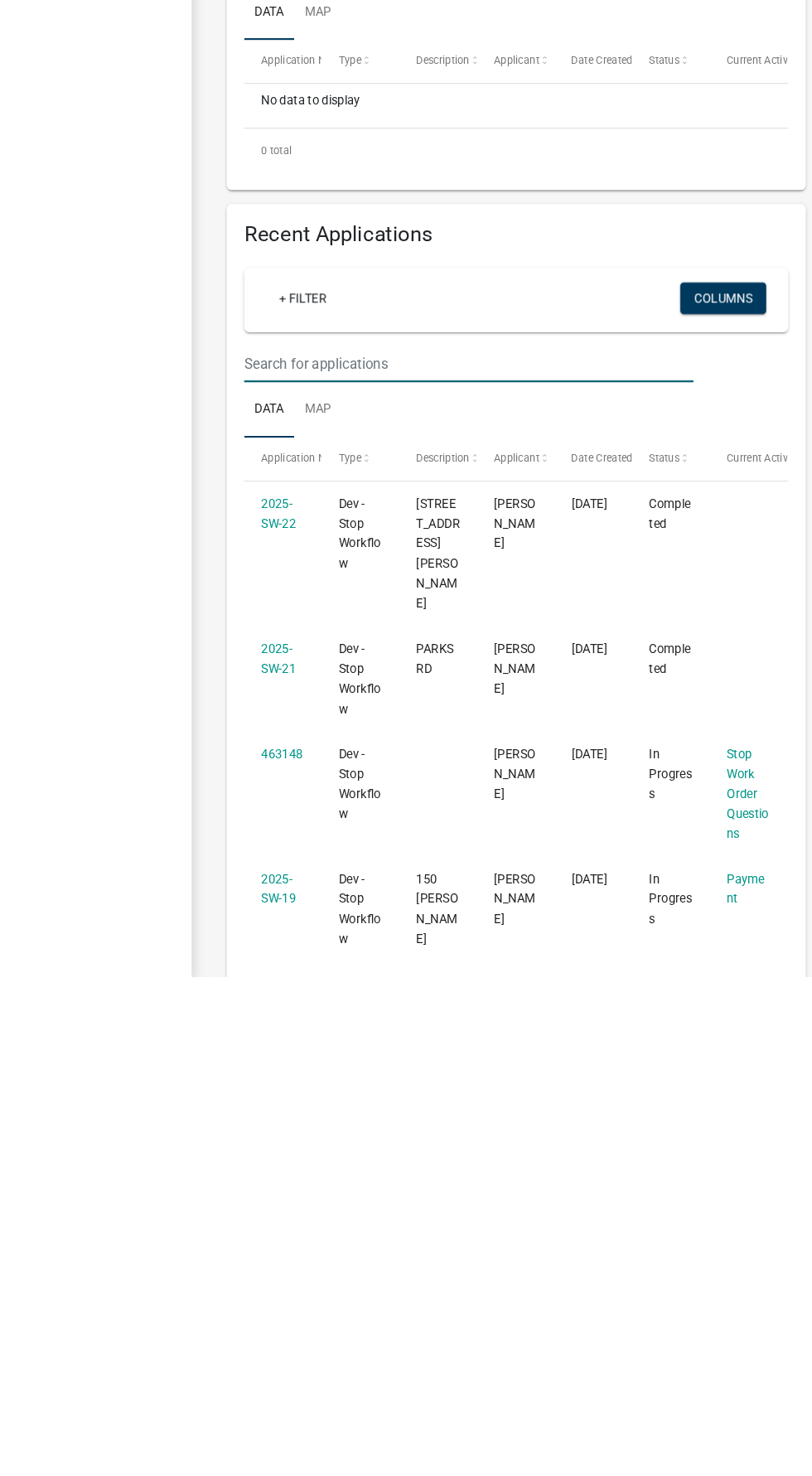
scroll to position [14, 0]
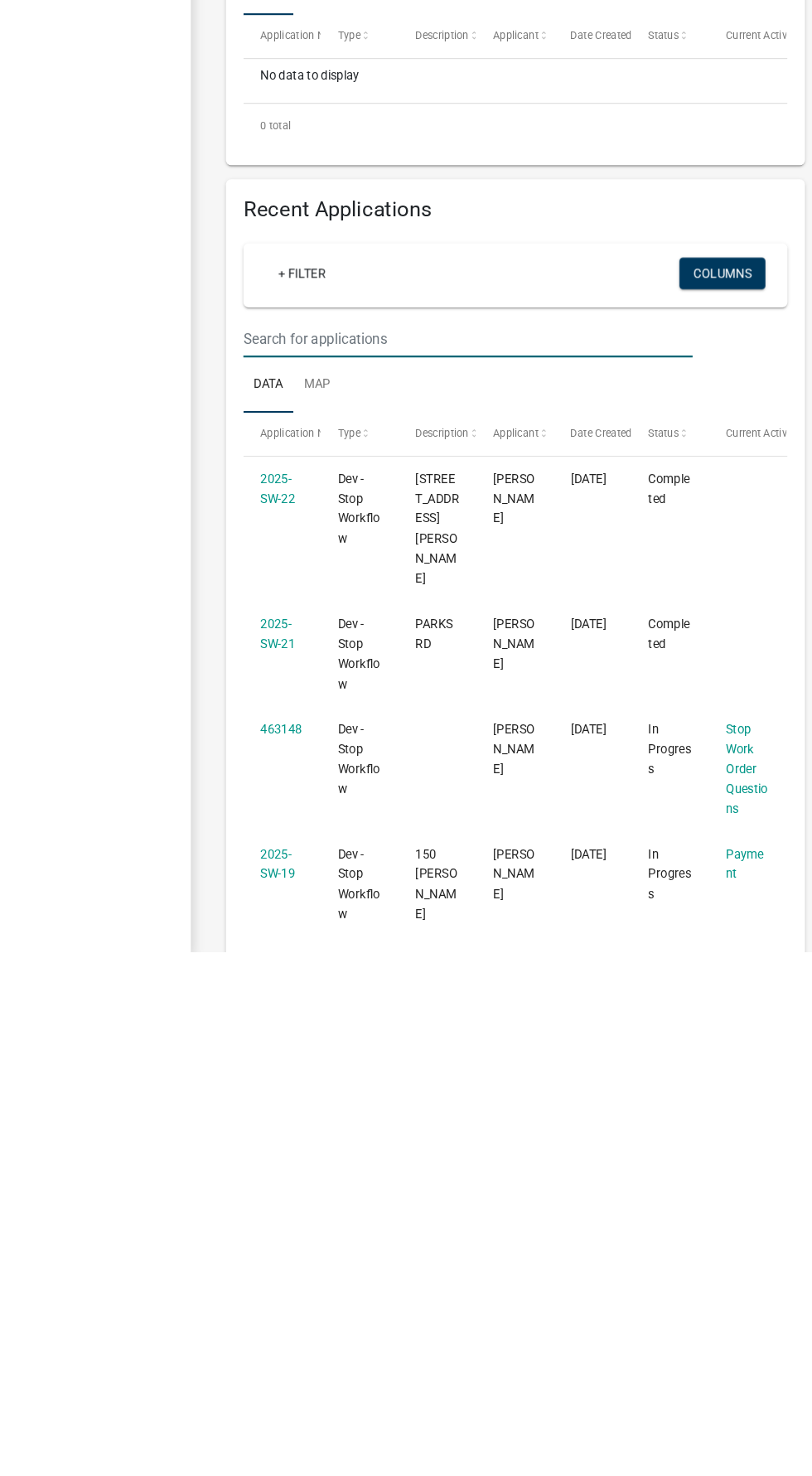
click at [268, 915] on input "text" at bounding box center [461, 898] width 424 height 34
paste input "103 015002"
type input "103 015002"
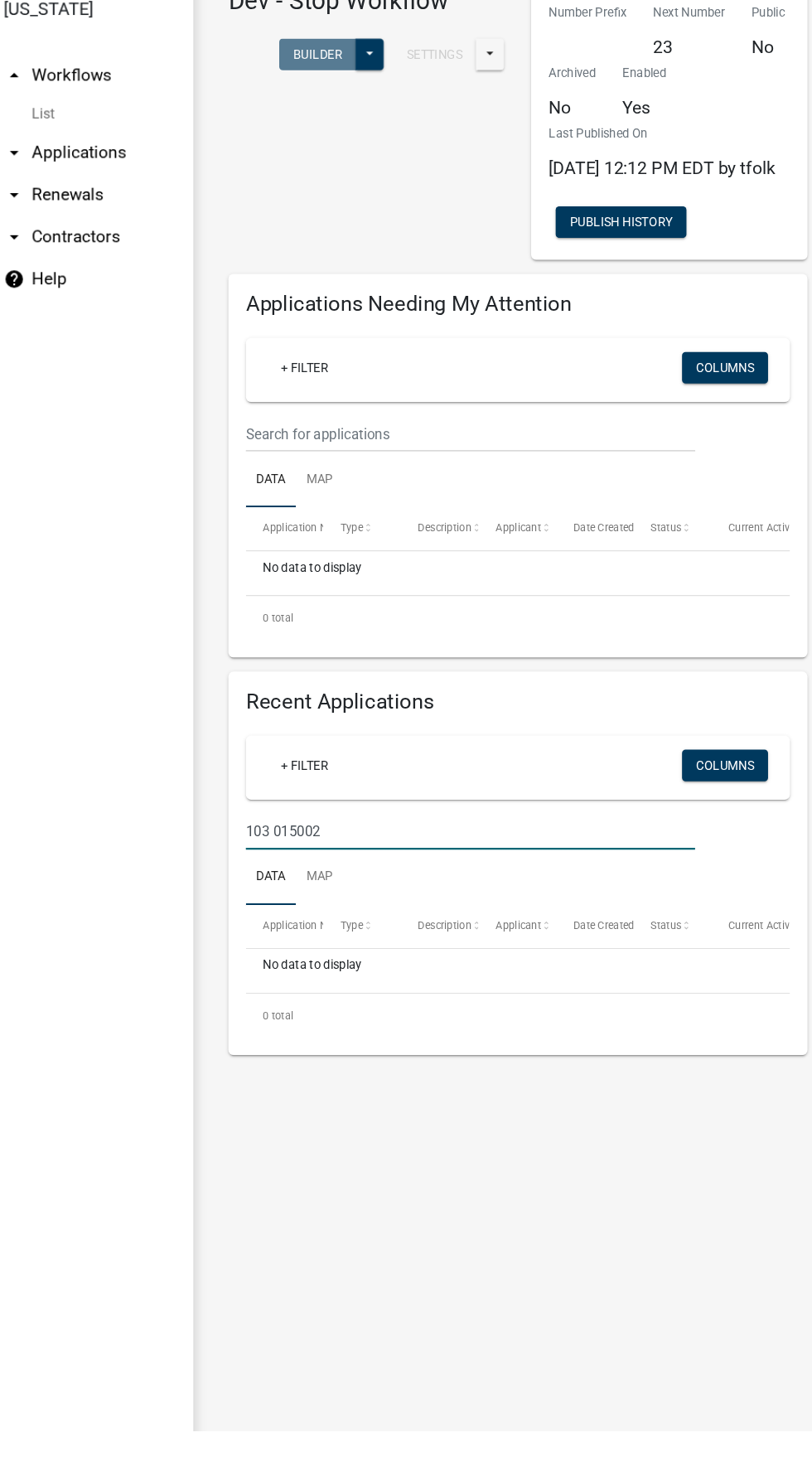
scroll to position [1, 0]
